Goal: Transaction & Acquisition: Purchase product/service

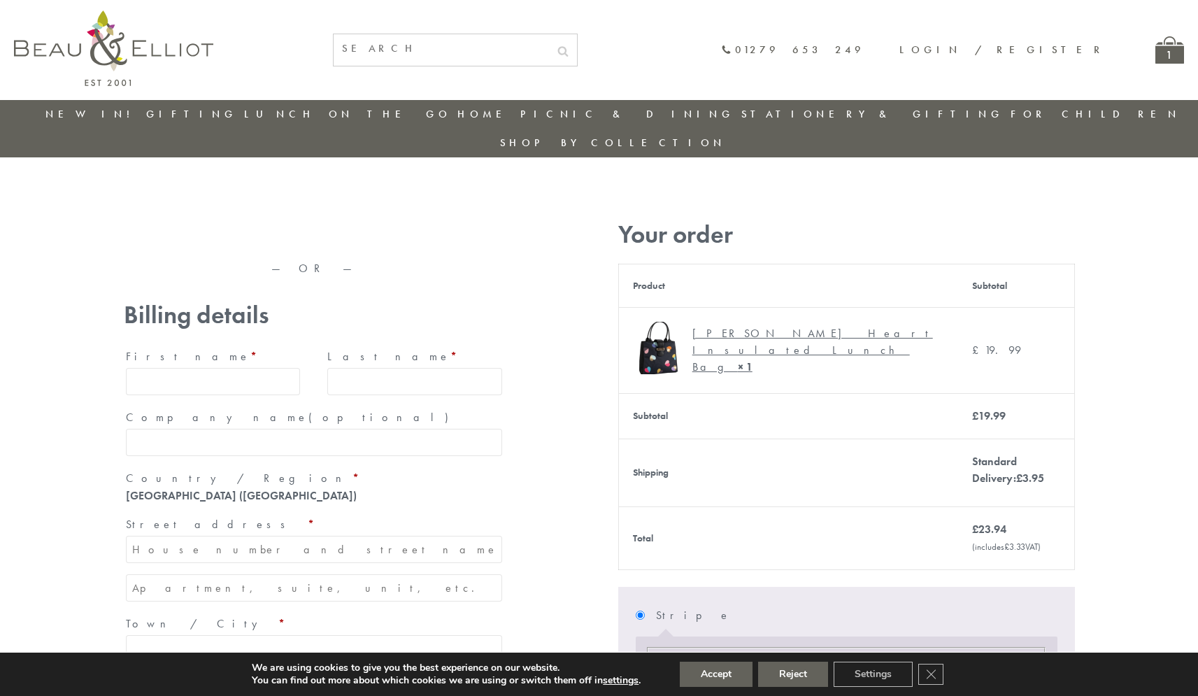
type input "[EMAIL_ADDRESS][DOMAIN_NAME]"
type input "[PERSON_NAME]"
type input "23, [GEOGRAPHIC_DATA], [GEOGRAPHIC_DATA]"
type input "[GEOGRAPHIC_DATA]"
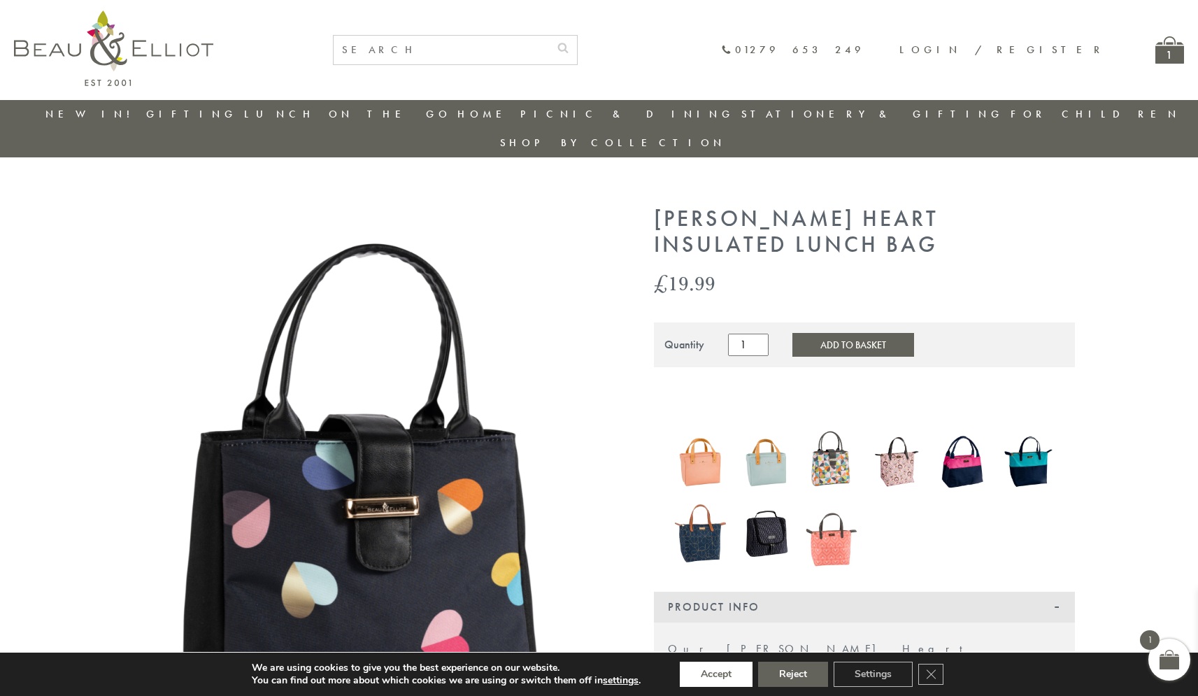
click at [716, 674] on button "Accept" at bounding box center [716, 674] width 73 height 25
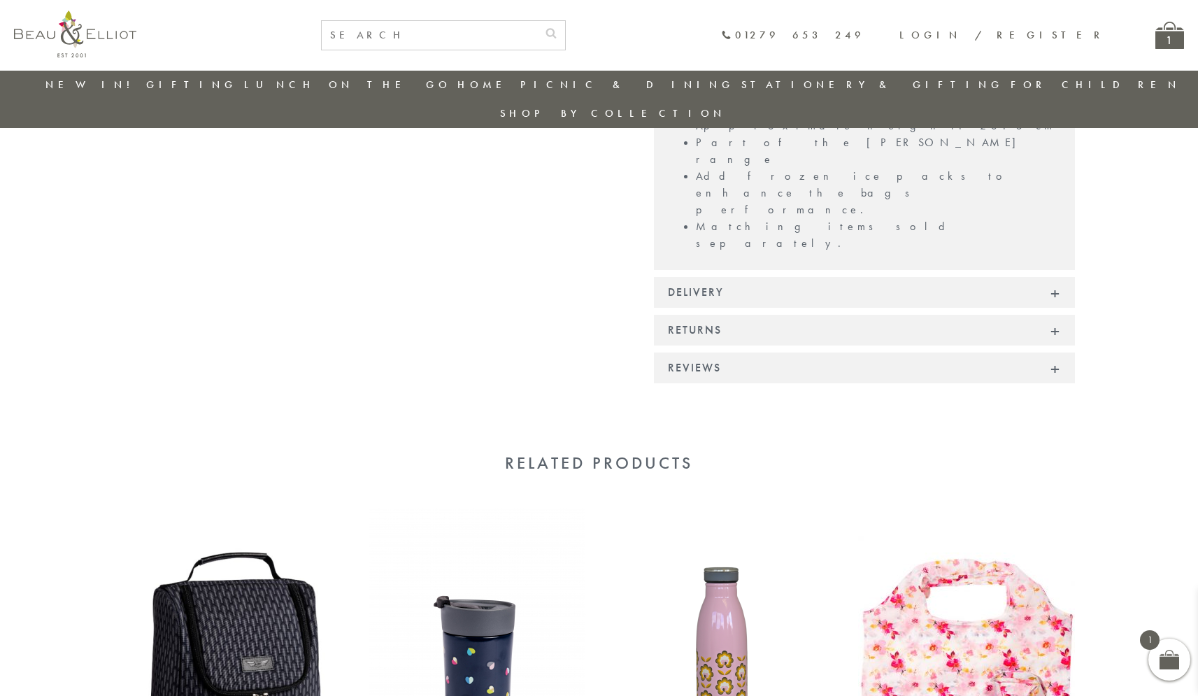
scroll to position [1090, 0]
